Goal: Transaction & Acquisition: Book appointment/travel/reservation

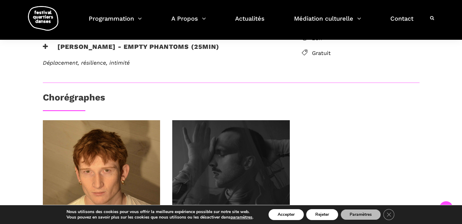
scroll to position [121, 0]
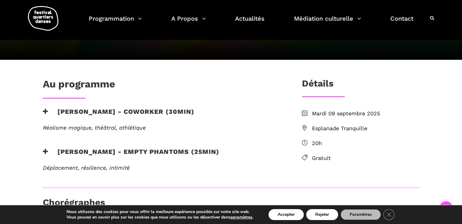
click at [103, 110] on h3 "Nicholas Bellefleur - coworker (30min)" at bounding box center [119, 115] width 152 height 15
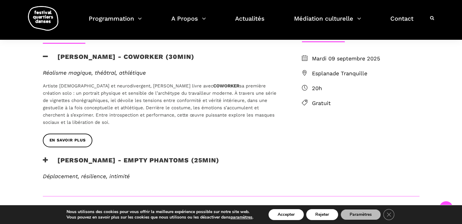
scroll to position [213, 0]
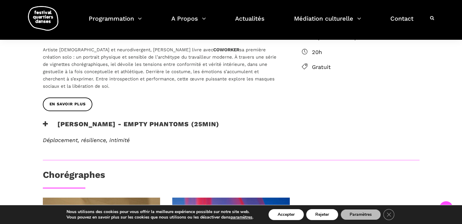
click at [109, 124] on h3 "Linus Jansner - Empty phantoms (25min)" at bounding box center [131, 127] width 176 height 15
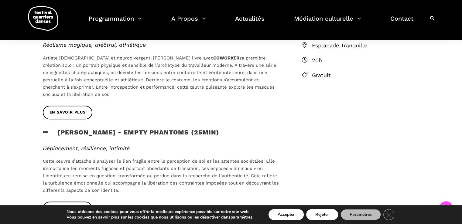
scroll to position [152, 0]
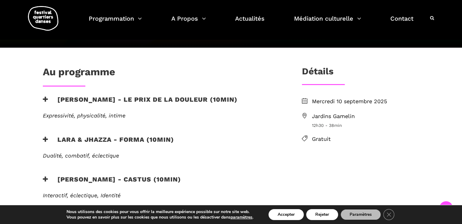
scroll to position [135, 0]
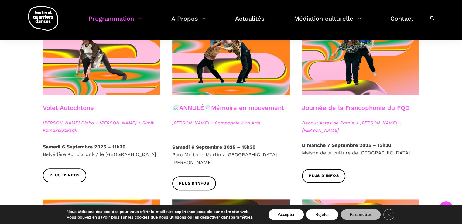
scroll to position [334, 0]
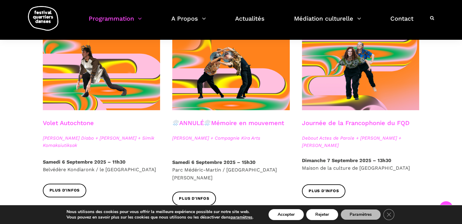
click at [89, 135] on span "[PERSON_NAME] Diabo + [PERSON_NAME] + Simik Komaksiutiksak" at bounding box center [102, 142] width 118 height 15
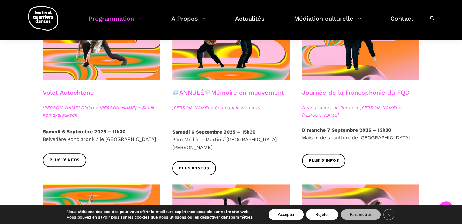
scroll to position [364, 0]
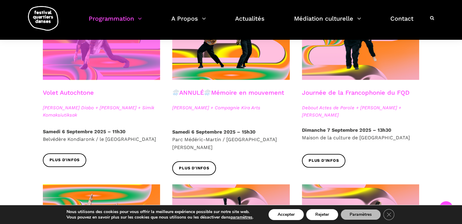
click at [91, 67] on span at bounding box center [102, 40] width 118 height 79
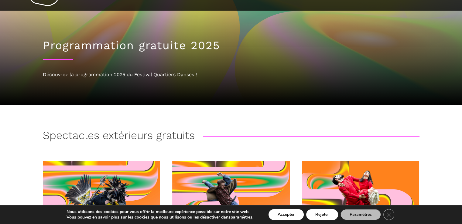
scroll to position [0, 0]
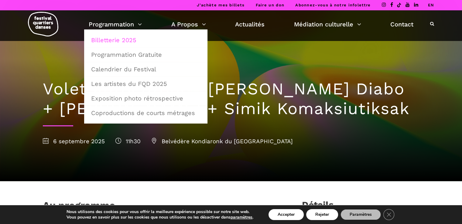
click at [131, 43] on link "Billetterie 2025" at bounding box center [145, 40] width 117 height 14
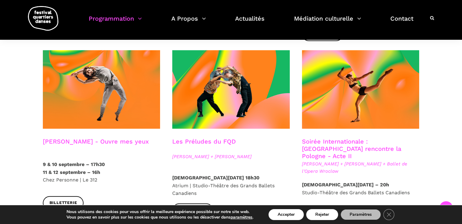
scroll to position [516, 0]
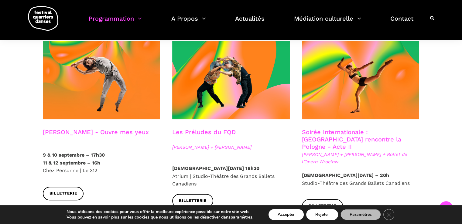
drag, startPoint x: 355, startPoint y: 118, endPoint x: 425, endPoint y: 89, distance: 75.5
click at [425, 90] on div at bounding box center [361, 85] width 130 height 88
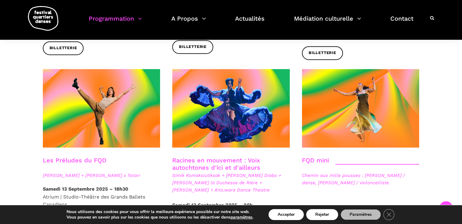
scroll to position [850, 0]
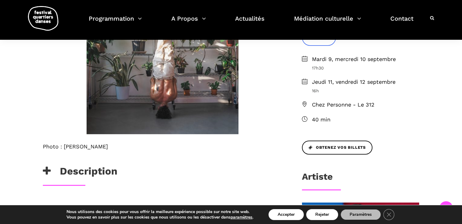
scroll to position [243, 0]
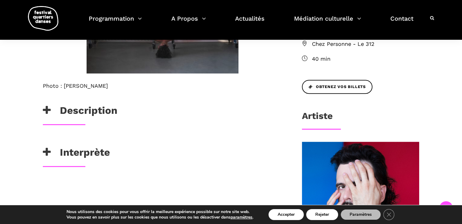
click at [127, 107] on div "Description" at bounding box center [162, 111] width 239 height 15
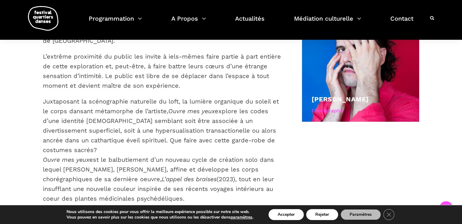
scroll to position [395, 0]
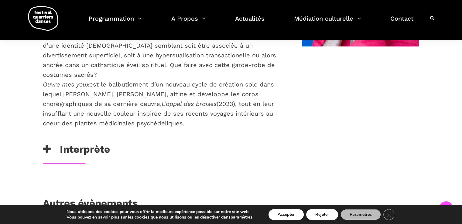
click at [114, 143] on div "Interprète" at bounding box center [162, 150] width 239 height 15
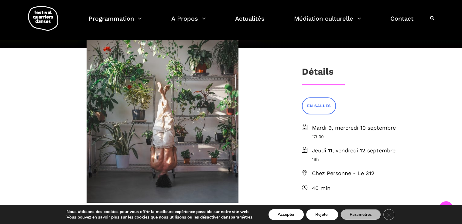
scroll to position [152, 0]
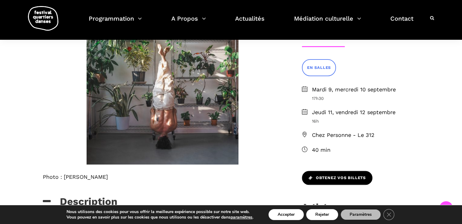
click at [337, 175] on span "Obtenez vos billets" at bounding box center [337, 178] width 57 height 6
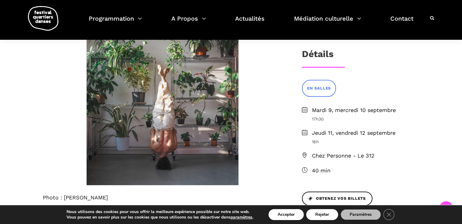
scroll to position [121, 0]
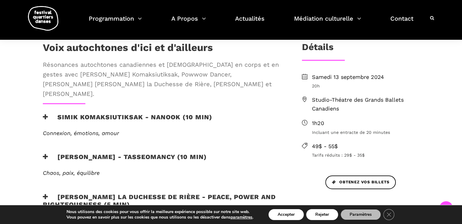
scroll to position [213, 0]
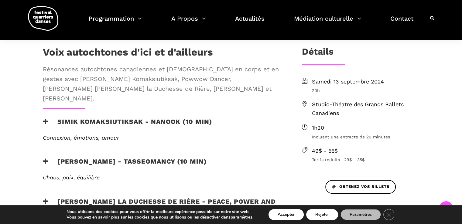
click at [130, 118] on h3 "Simik Komaksiutiksak - Nanook (10 min)" at bounding box center [127, 125] width 169 height 15
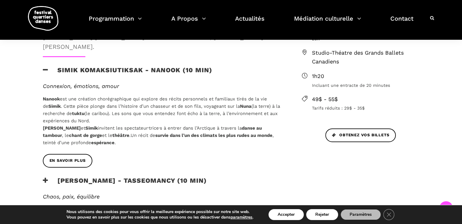
scroll to position [273, 0]
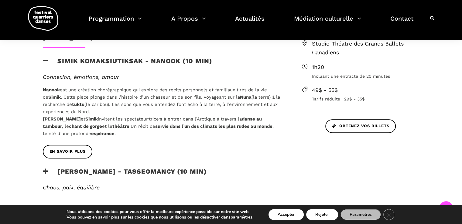
click at [113, 168] on h3 "Marshall Diabo - Tasseomancy (10 min)" at bounding box center [125, 175] width 164 height 15
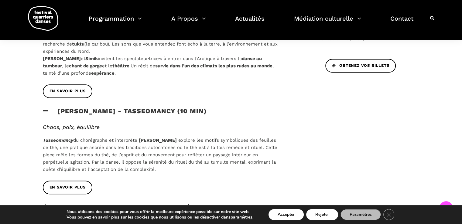
scroll to position [425, 0]
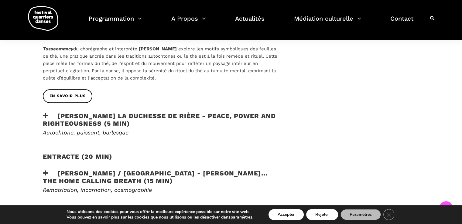
click at [135, 117] on h3 "Lou Lou la Duchesse de Rière - Peace, Power and Righteousness (5 min)" at bounding box center [162, 119] width 239 height 15
